Goal: Book appointment/travel/reservation

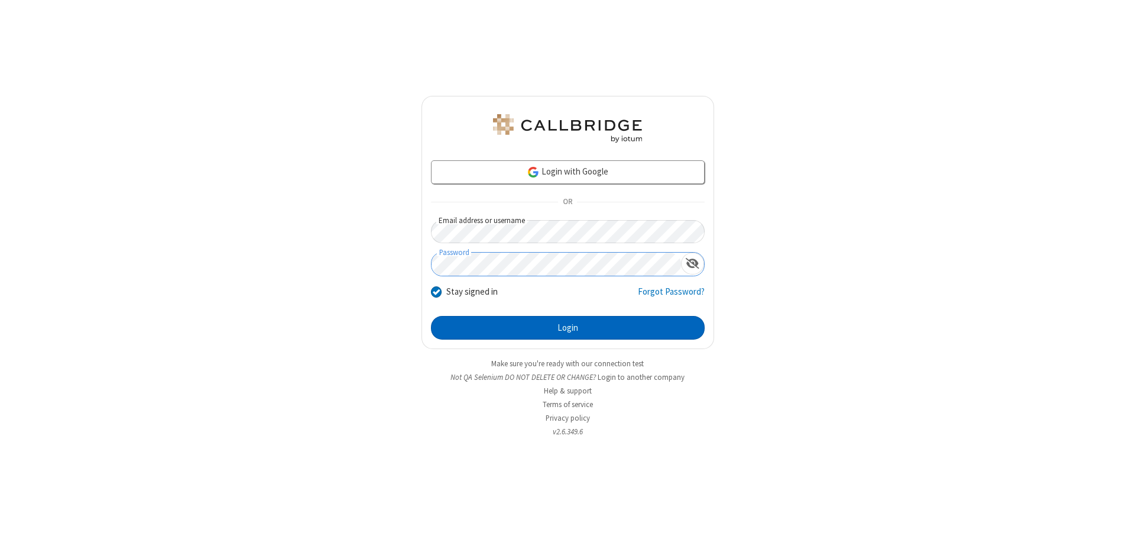
click at [568, 328] on button "Login" at bounding box center [568, 328] width 274 height 24
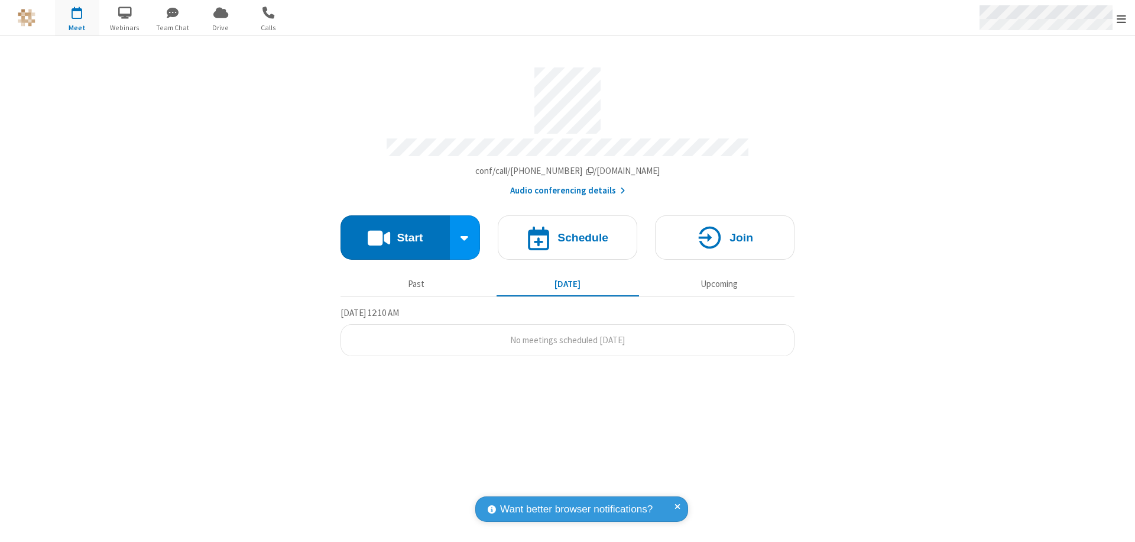
click at [1122, 18] on span "Open menu" at bounding box center [1121, 19] width 9 height 12
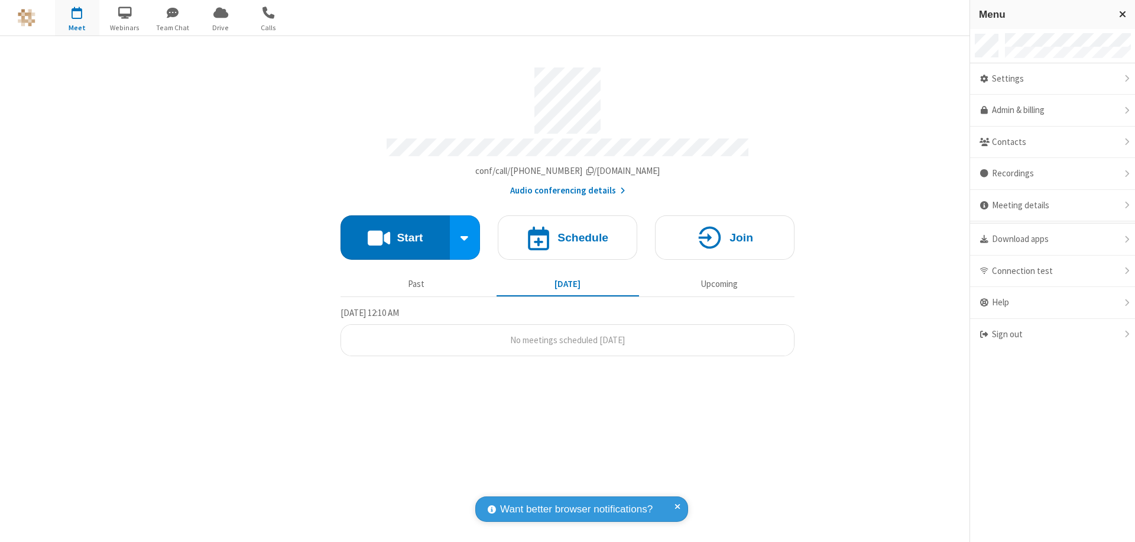
click at [77, 18] on span "button" at bounding box center [77, 12] width 44 height 20
click at [568, 232] on h4 "Schedule" at bounding box center [583, 237] width 51 height 11
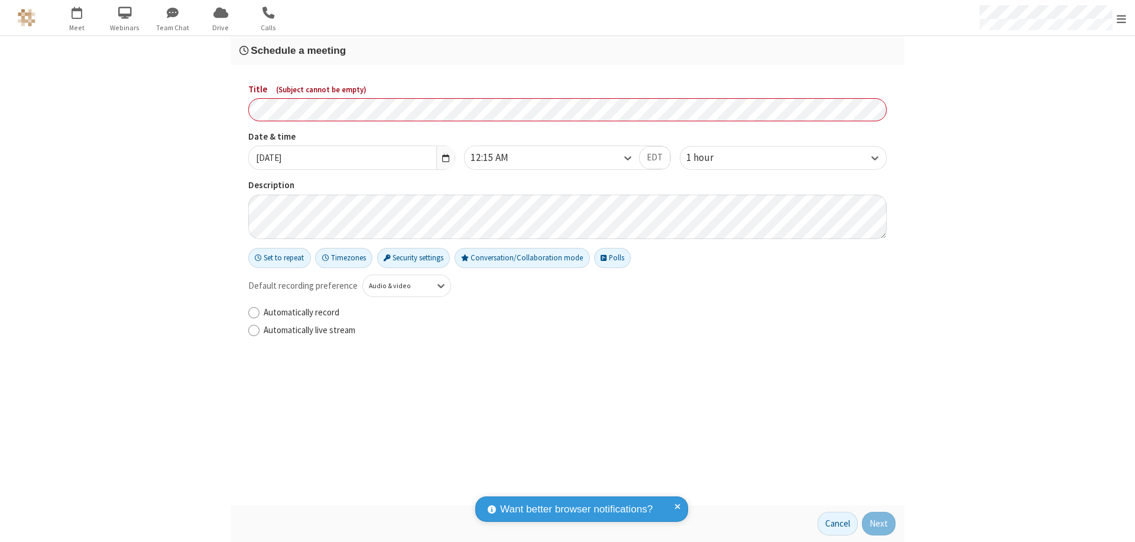
click at [568, 50] on h3 "Schedule a meeting" at bounding box center [567, 50] width 656 height 11
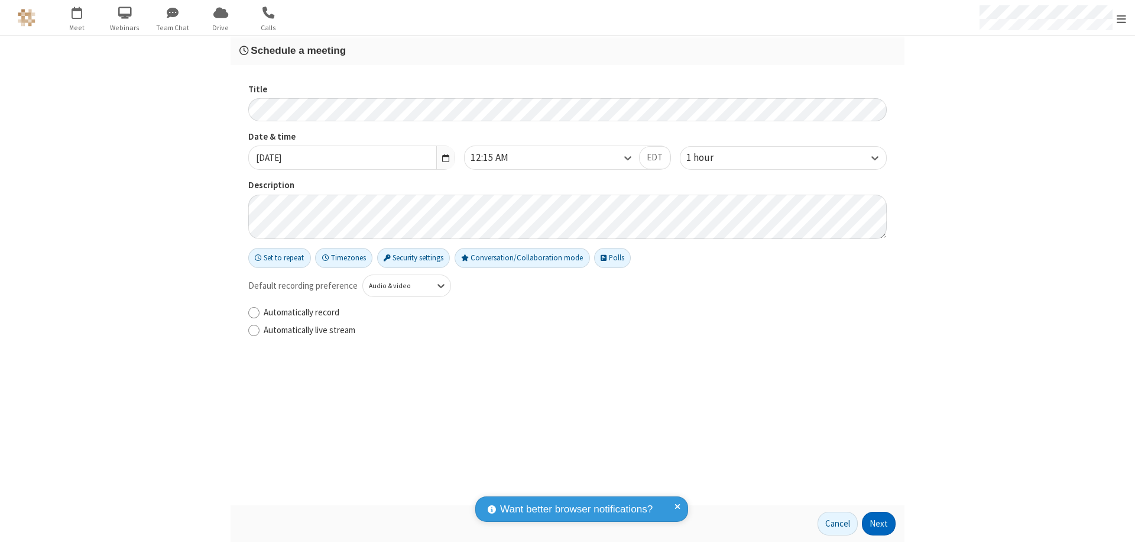
click at [879, 523] on button "Next" at bounding box center [879, 523] width 34 height 24
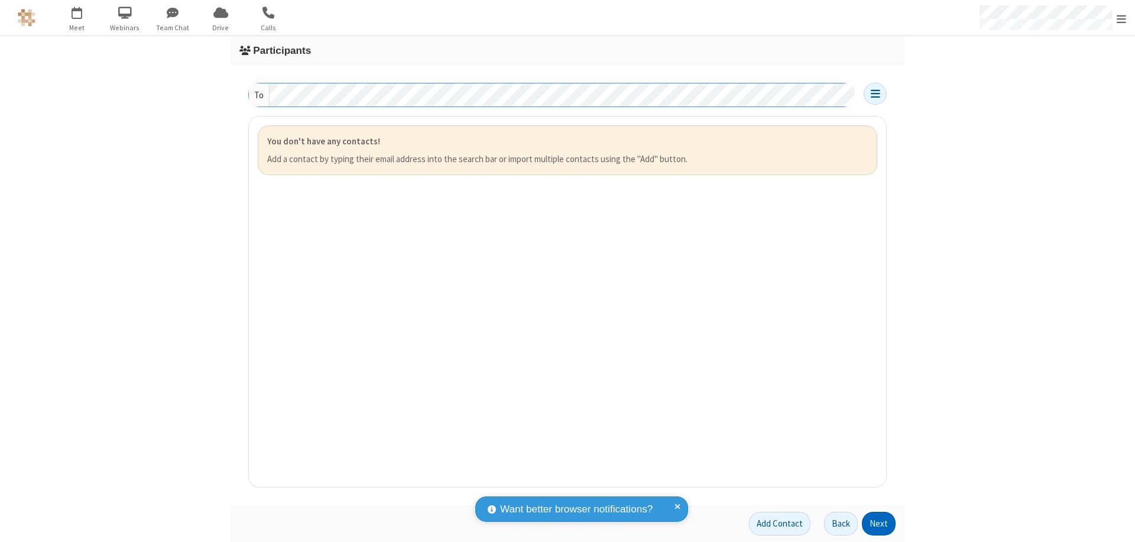
click at [879, 523] on button "Next" at bounding box center [879, 523] width 34 height 24
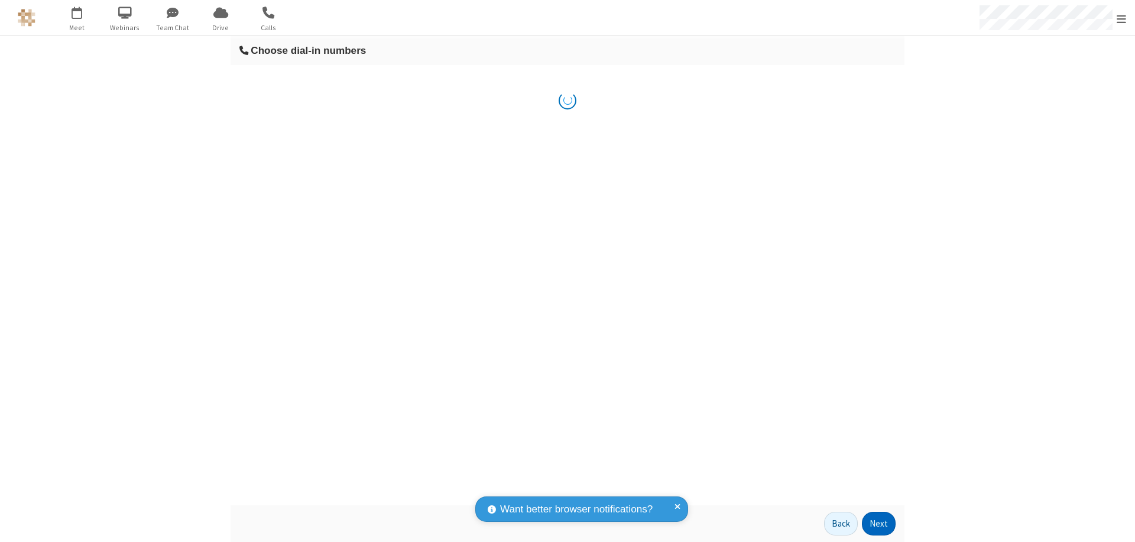
click at [879, 523] on button "Next" at bounding box center [879, 523] width 34 height 24
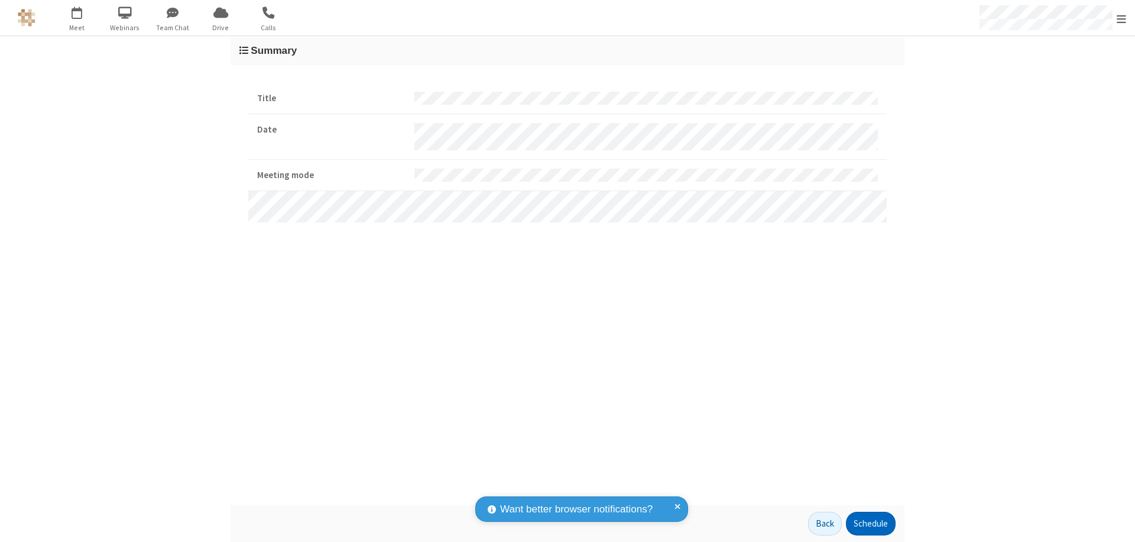
click at [870, 523] on button "Schedule" at bounding box center [871, 523] width 50 height 24
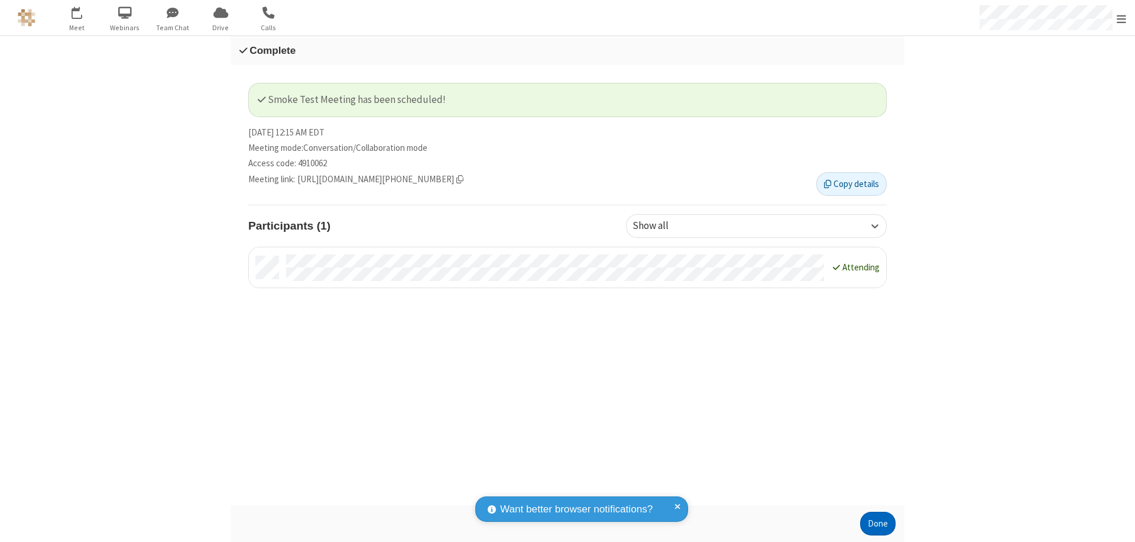
click at [878, 523] on button "Done" at bounding box center [877, 523] width 35 height 24
